Goal: Navigation & Orientation: Find specific page/section

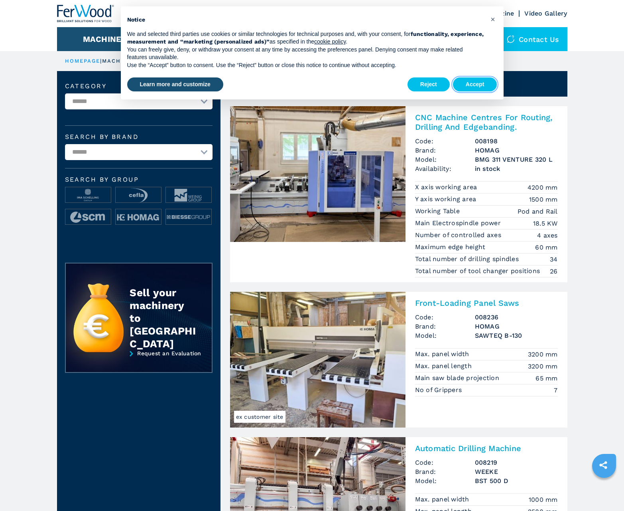
click at [475, 84] on button "Accept" at bounding box center [475, 84] width 44 height 14
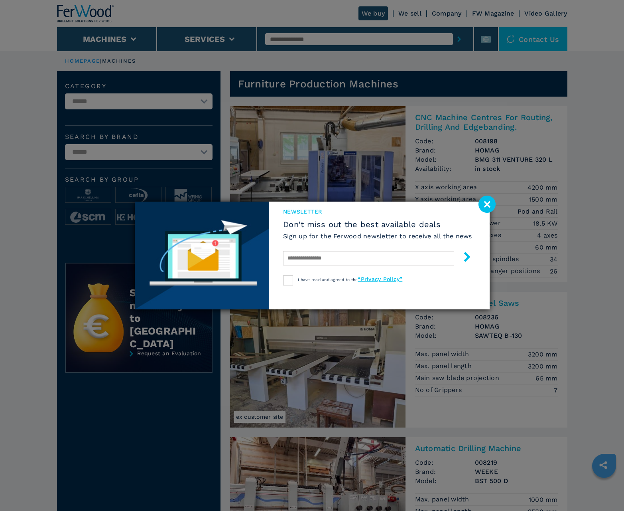
scroll to position [798, 0]
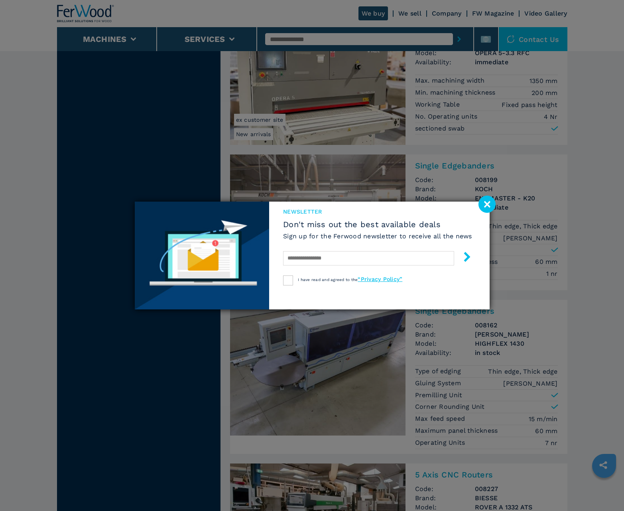
click at [487, 204] on image at bounding box center [487, 203] width 17 height 17
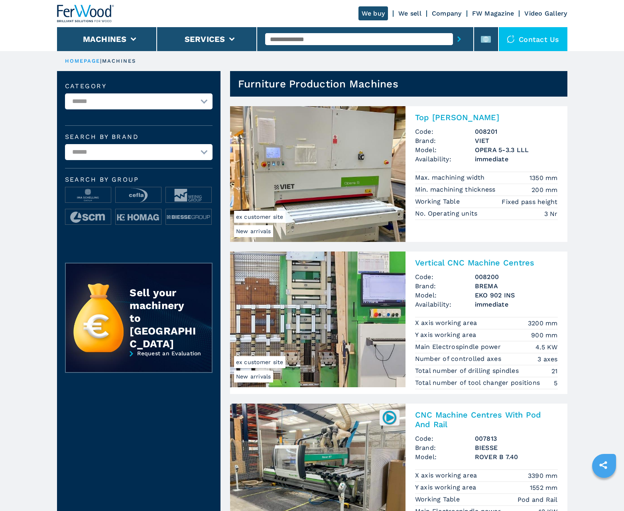
scroll to position [798, 0]
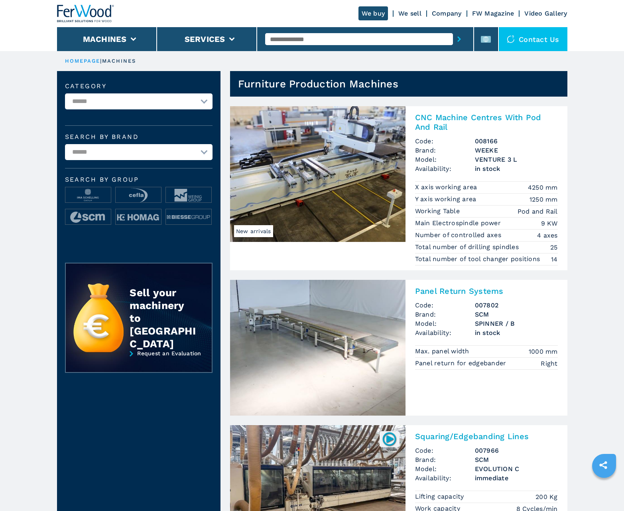
scroll to position [798, 0]
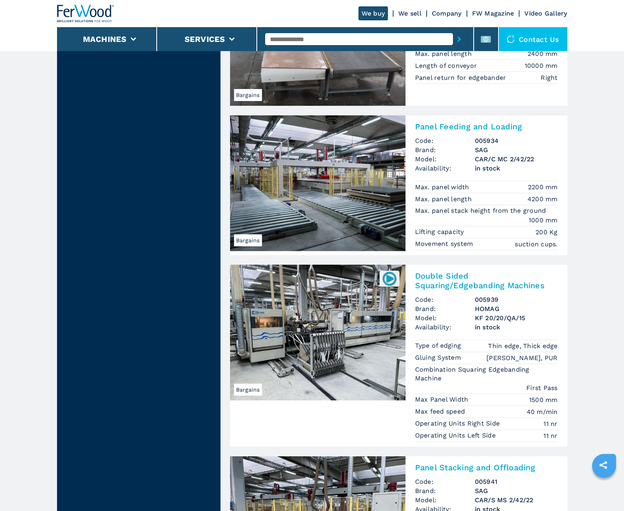
scroll to position [1552, 0]
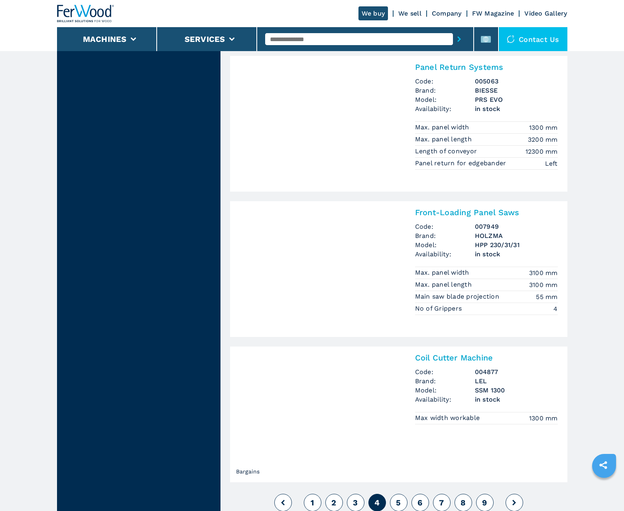
click at [398, 502] on span "5" at bounding box center [398, 502] width 5 height 10
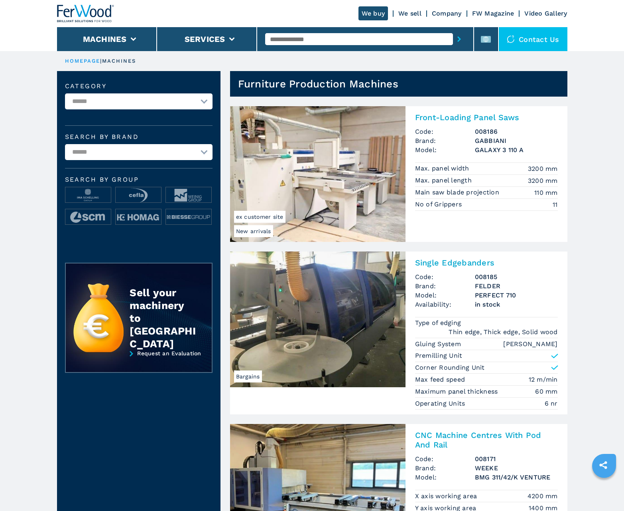
scroll to position [798, 0]
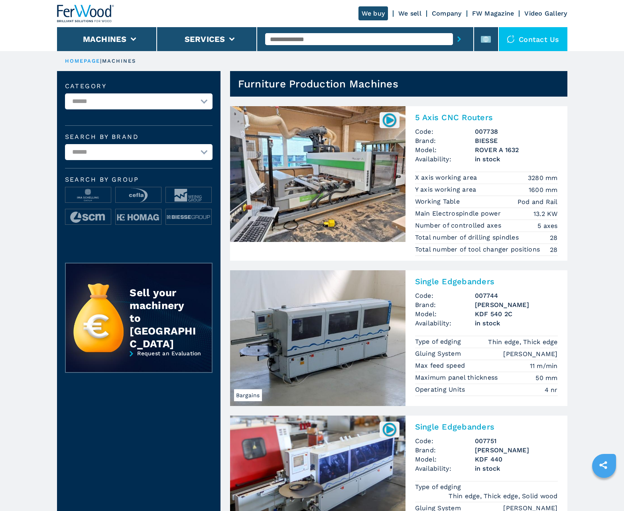
scroll to position [798, 0]
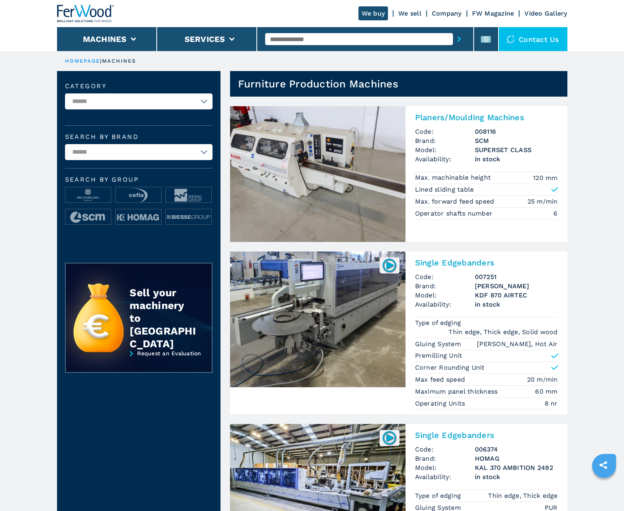
scroll to position [798, 0]
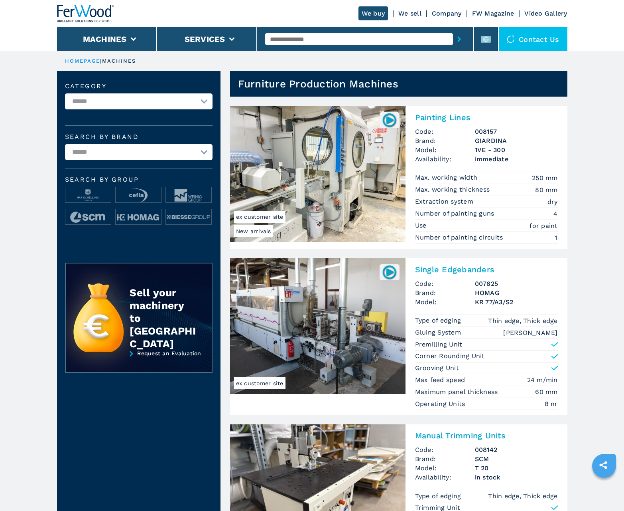
scroll to position [798, 0]
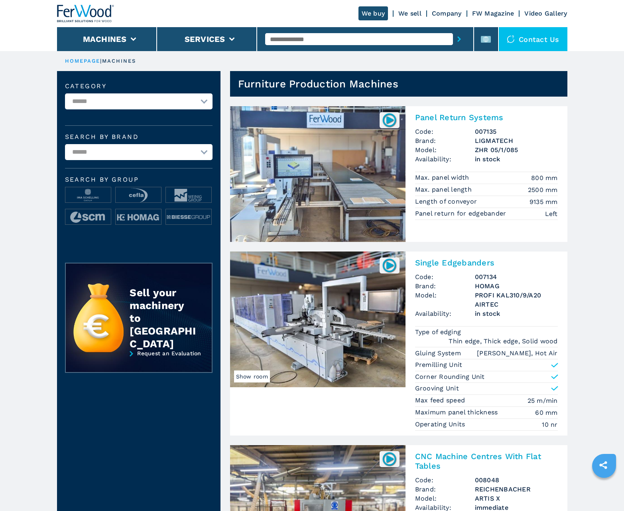
scroll to position [798, 0]
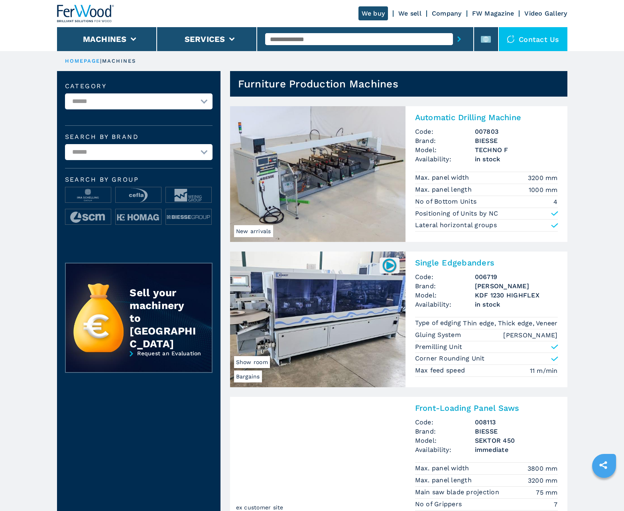
scroll to position [798, 0]
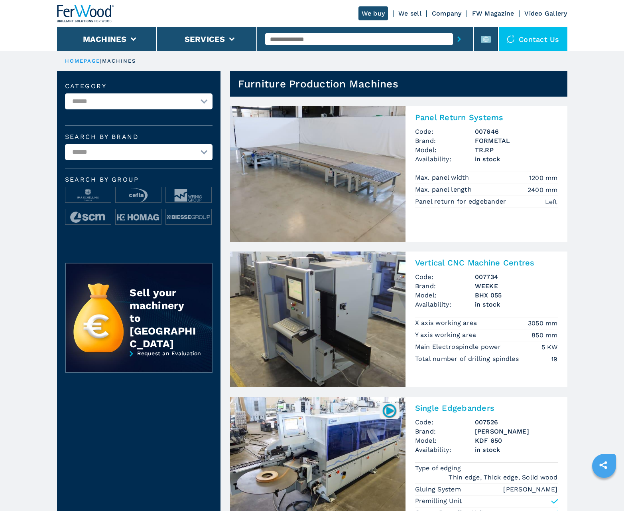
scroll to position [798, 0]
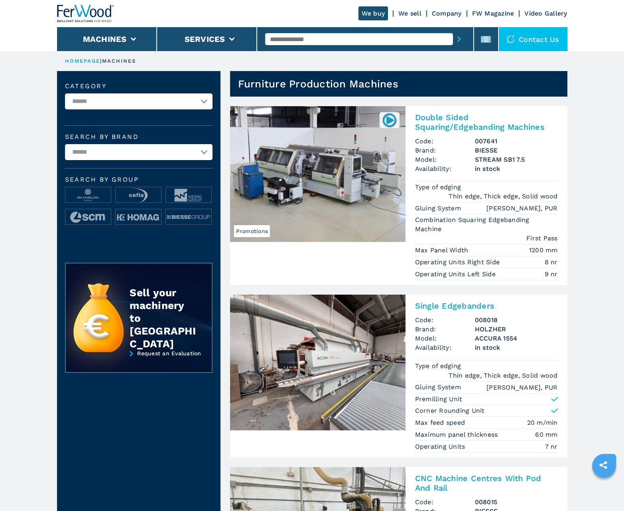
scroll to position [798, 0]
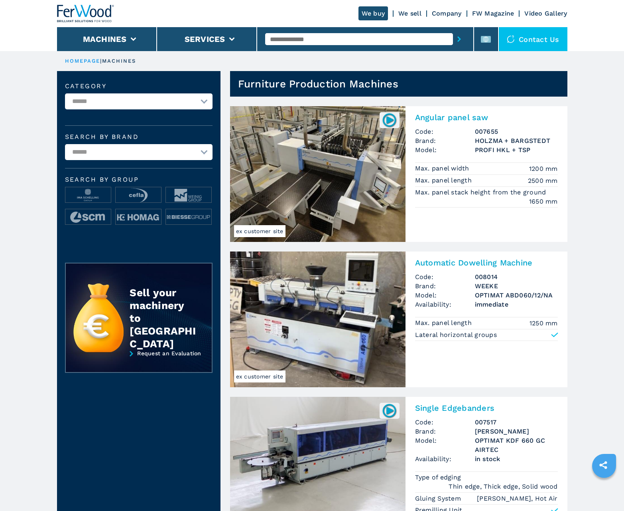
scroll to position [798, 0]
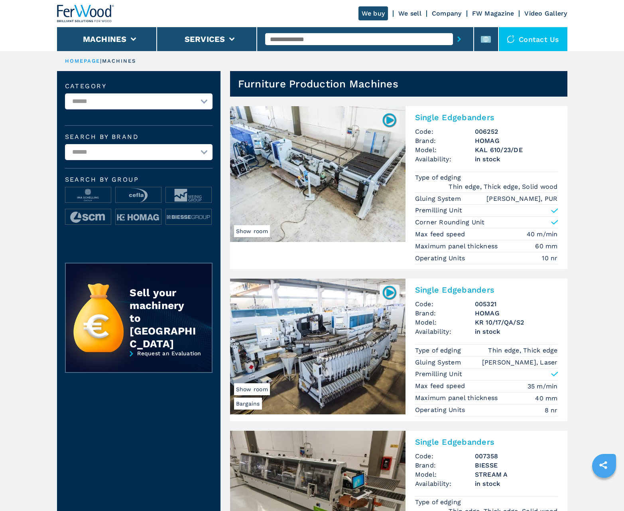
scroll to position [798, 0]
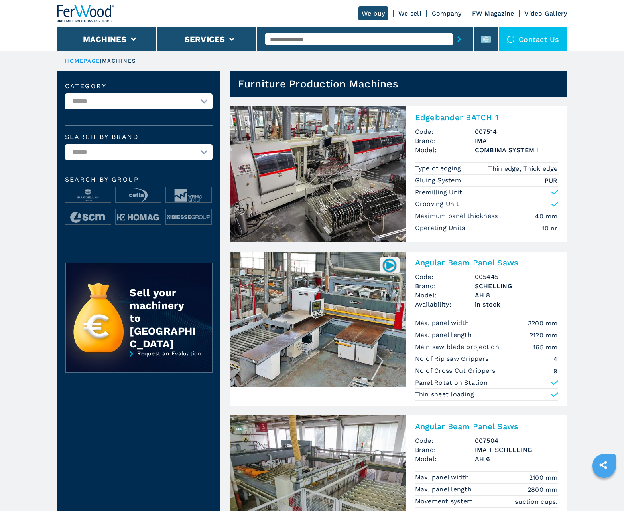
scroll to position [798, 0]
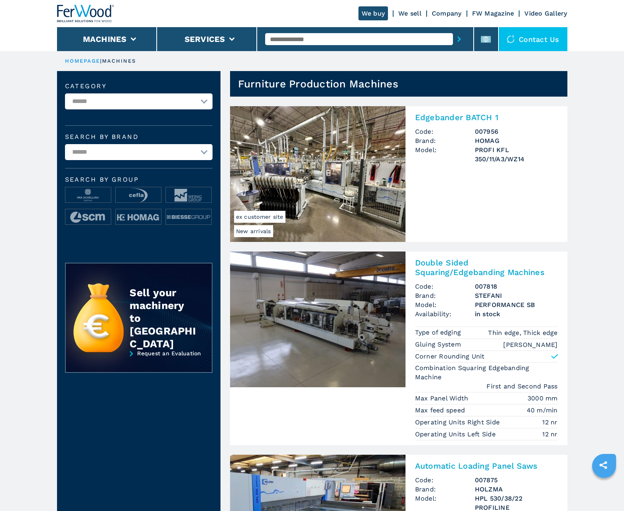
scroll to position [798, 0]
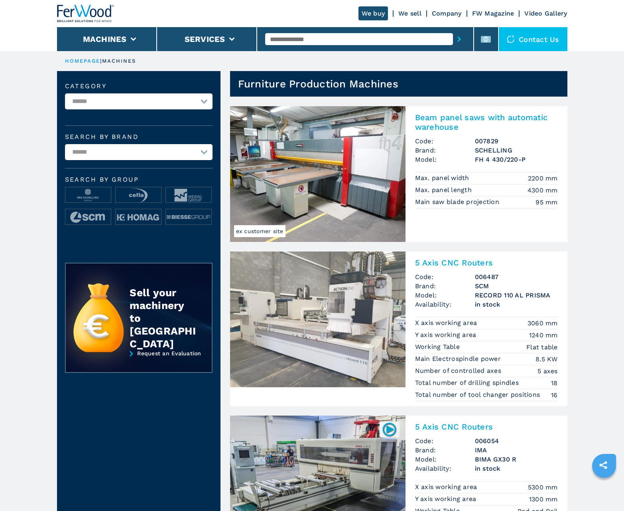
scroll to position [798, 0]
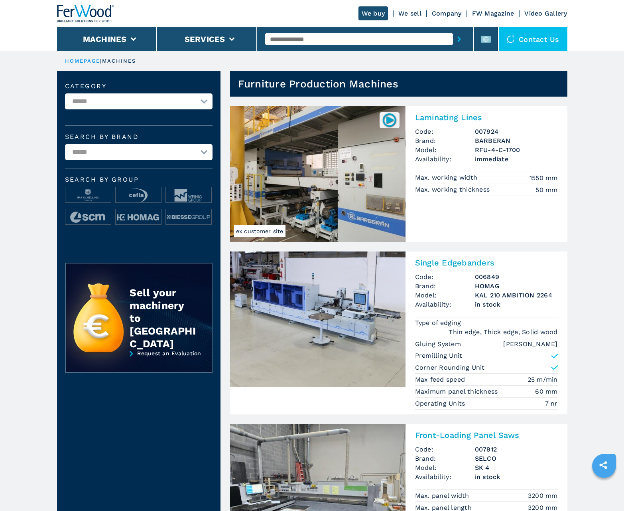
scroll to position [798, 0]
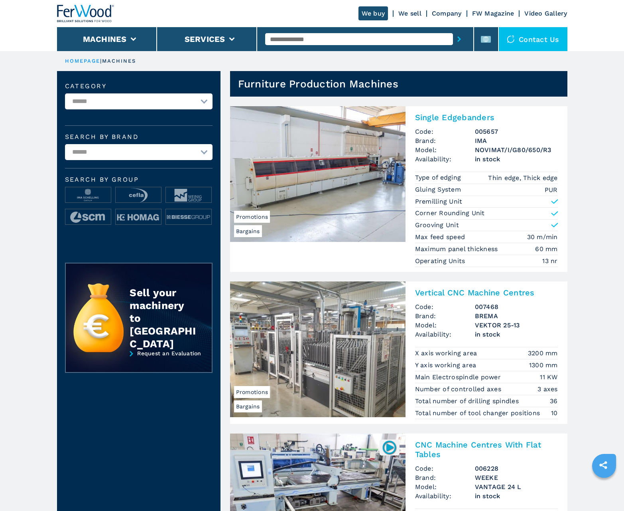
scroll to position [798, 0]
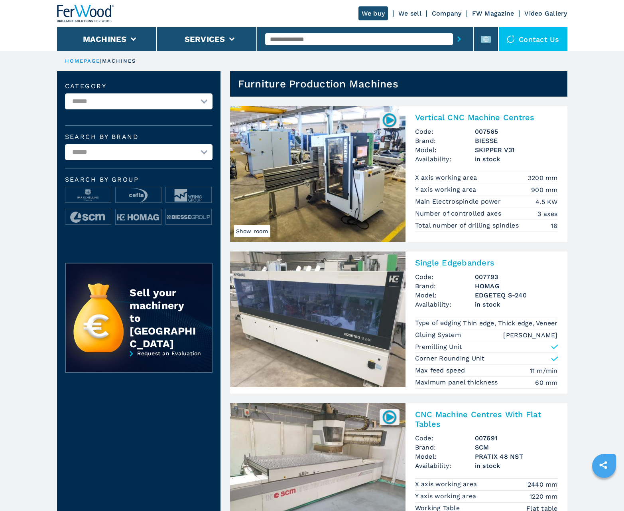
scroll to position [798, 0]
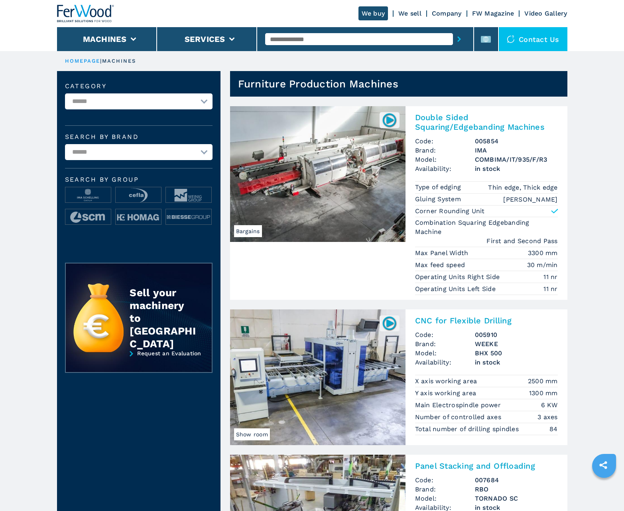
scroll to position [798, 0]
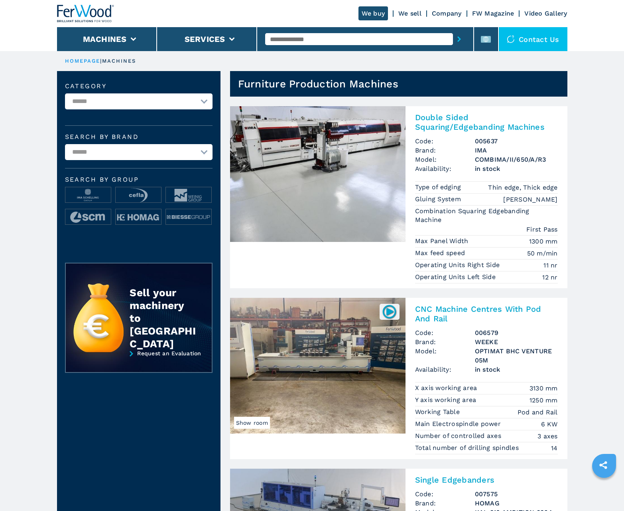
scroll to position [798, 0]
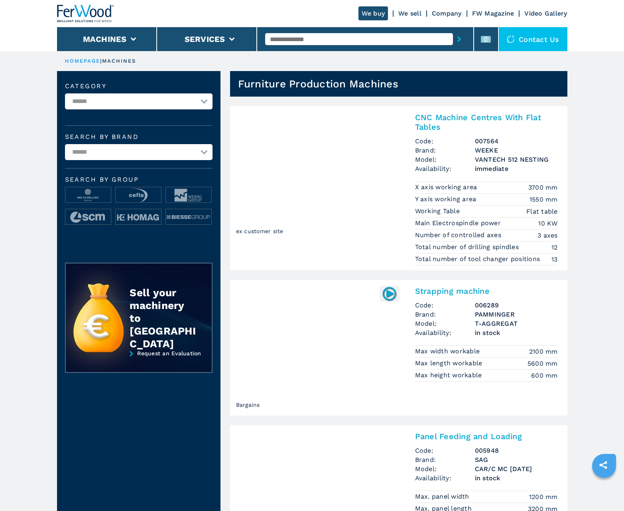
scroll to position [798, 0]
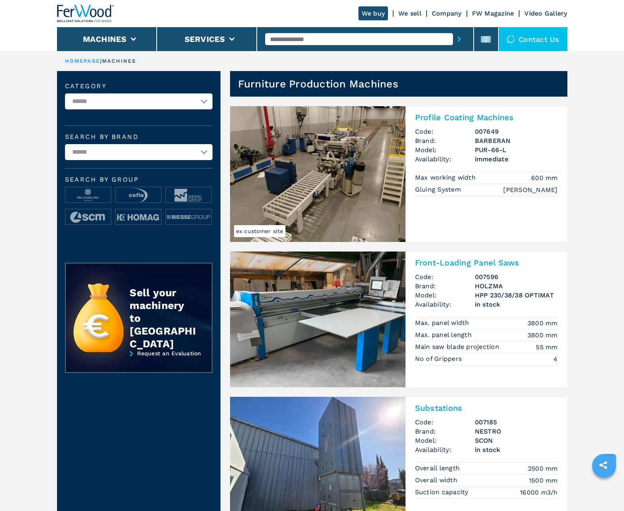
scroll to position [798, 0]
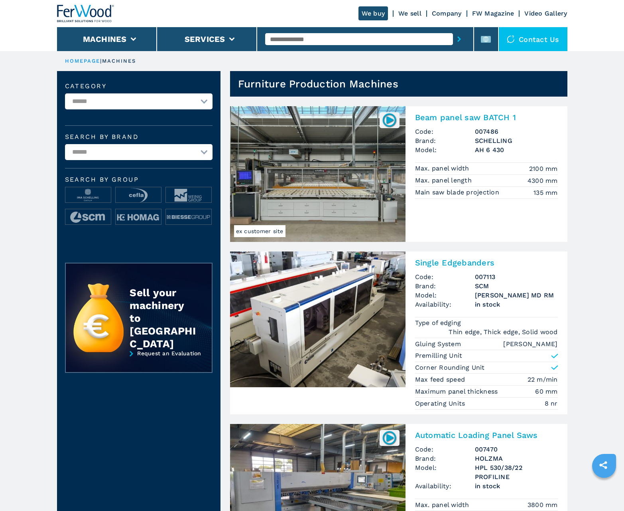
scroll to position [798, 0]
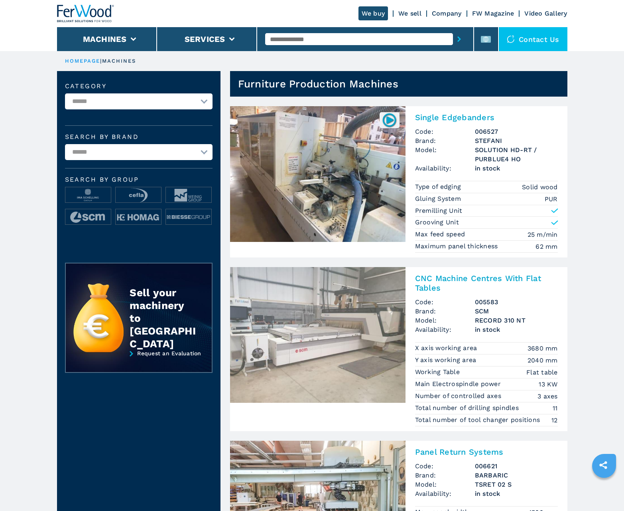
scroll to position [798, 0]
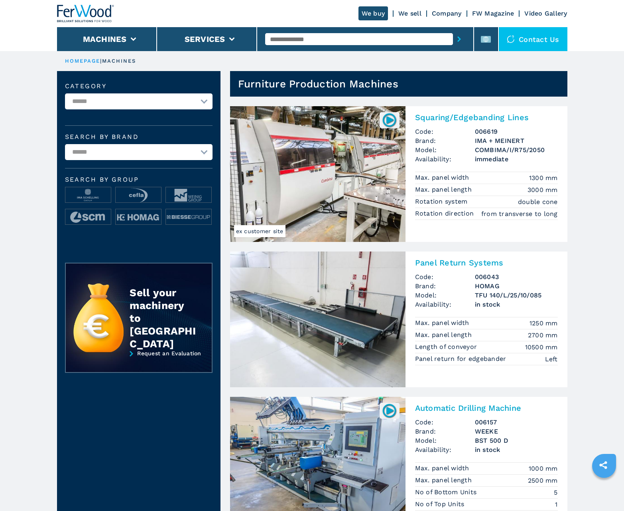
scroll to position [798, 0]
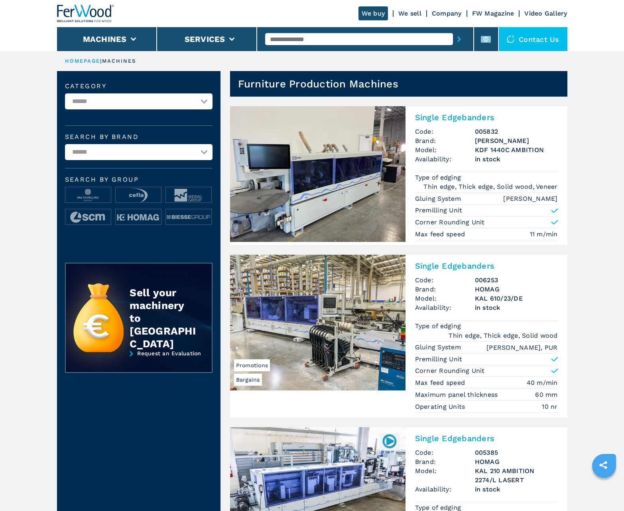
scroll to position [798, 0]
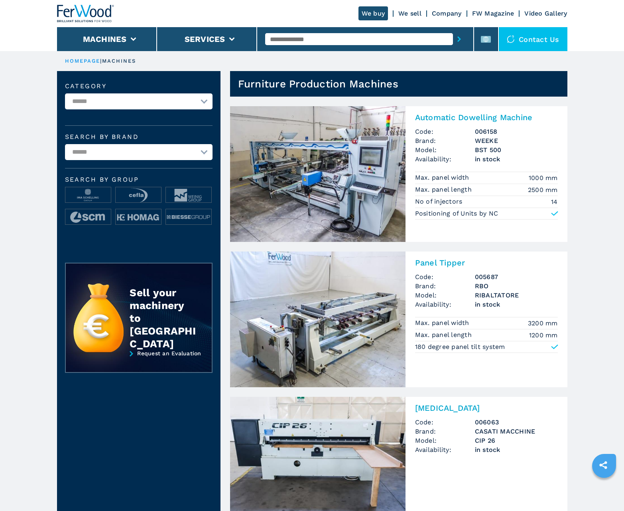
scroll to position [798, 0]
